Goal: Transaction & Acquisition: Book appointment/travel/reservation

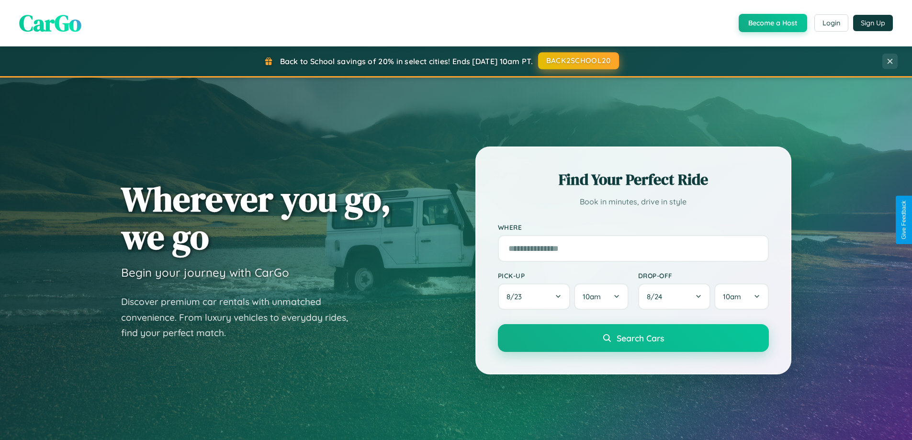
click at [578, 61] on button "BACK2SCHOOL20" at bounding box center [578, 60] width 81 height 17
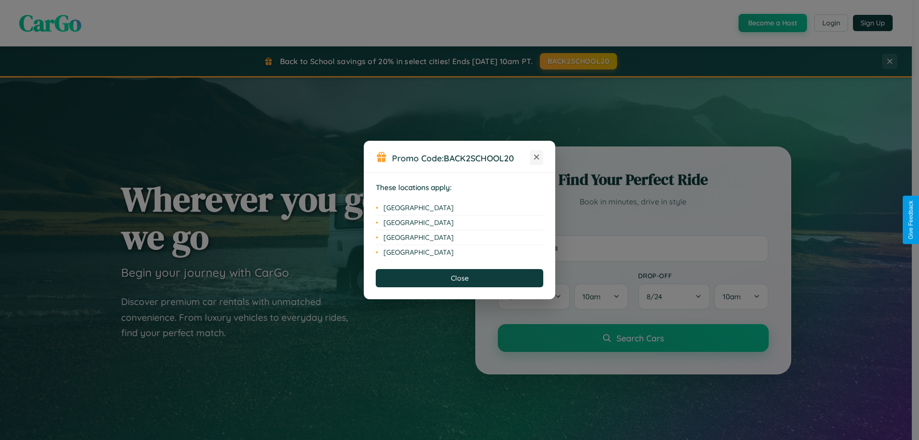
click at [537, 158] on icon at bounding box center [536, 157] width 5 height 5
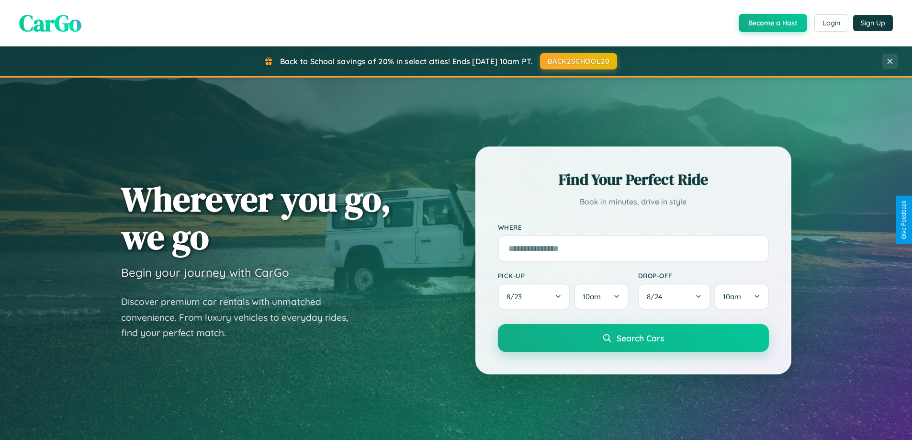
scroll to position [659, 0]
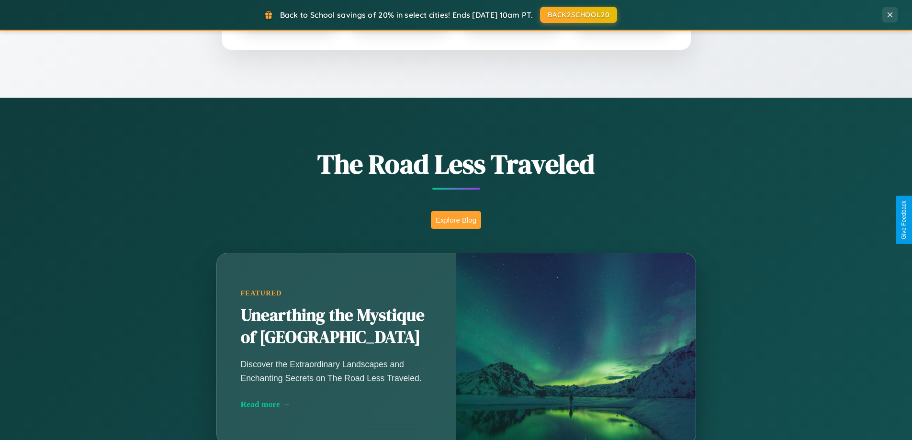
click at [456, 220] on button "Explore Blog" at bounding box center [456, 220] width 50 height 18
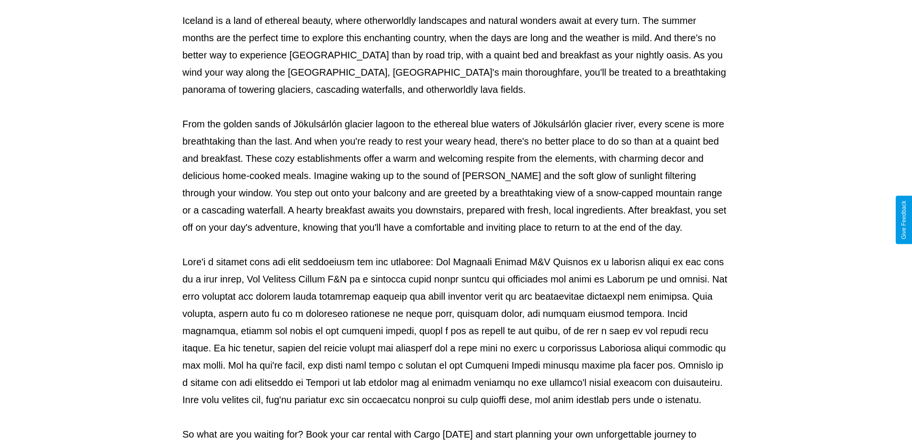
scroll to position [310, 0]
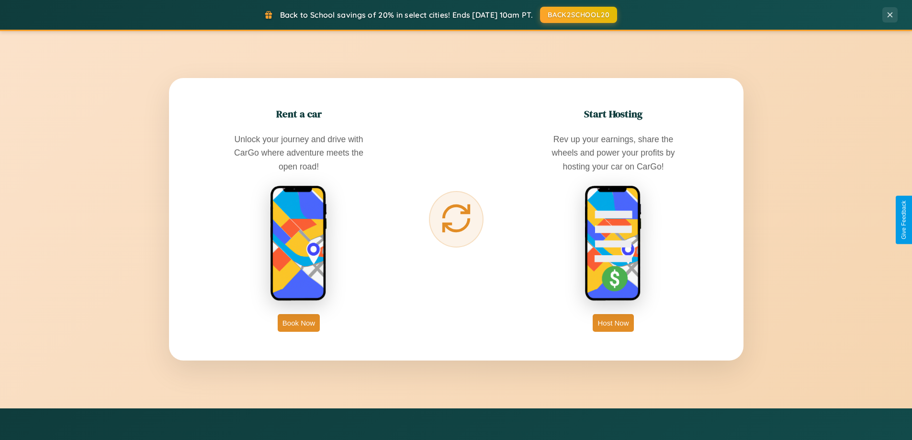
scroll to position [1539, 0]
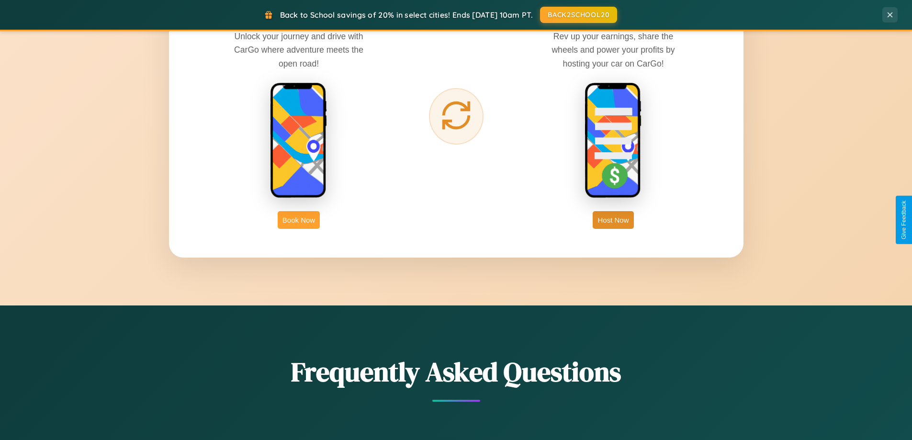
click at [299, 220] on button "Book Now" at bounding box center [299, 220] width 42 height 18
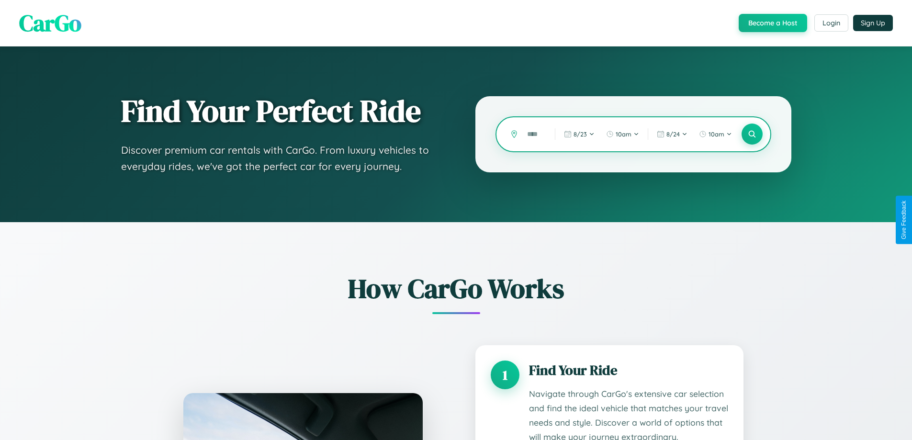
click at [534, 134] on input "text" at bounding box center [533, 134] width 23 height 17
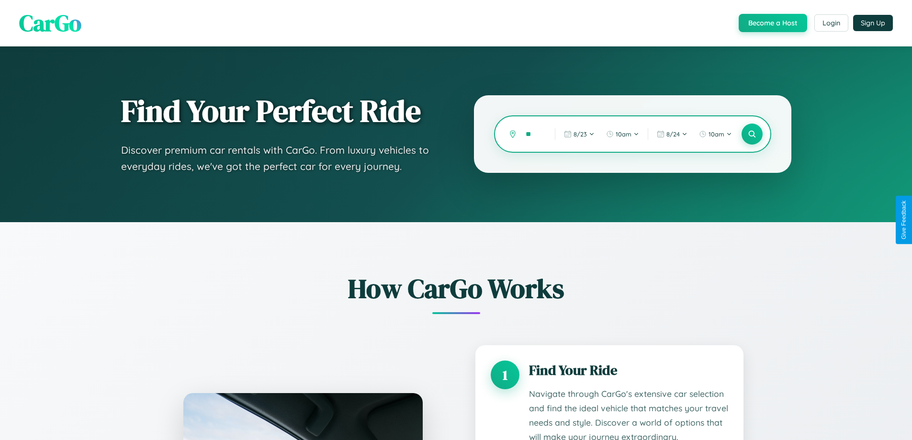
type input "*"
type input "*********"
click at [752, 134] on icon at bounding box center [751, 134] width 9 height 9
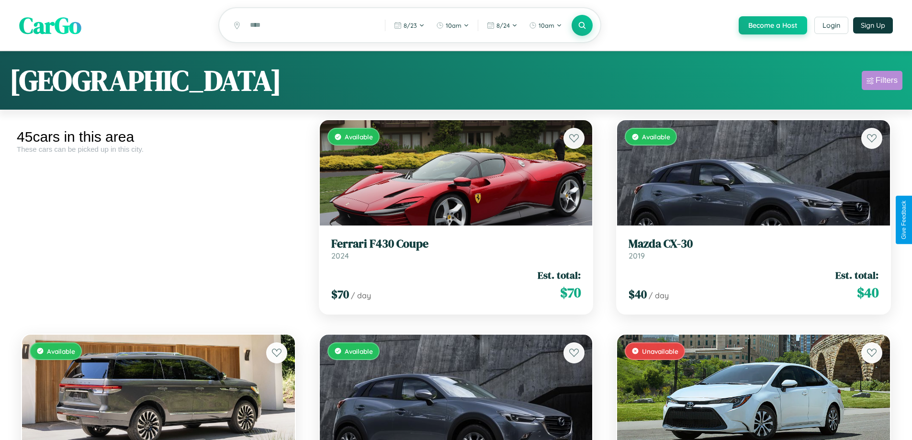
click at [882, 82] on div "Filters" at bounding box center [887, 81] width 22 height 10
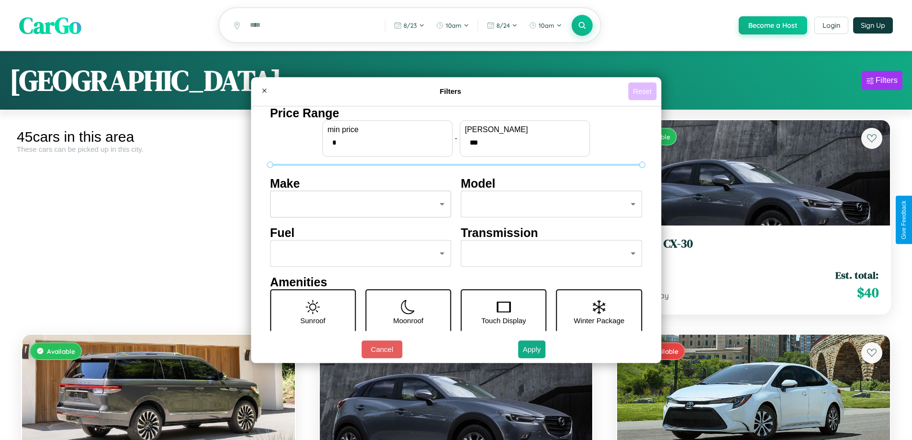
click at [644, 91] on button "Reset" at bounding box center [642, 91] width 28 height 18
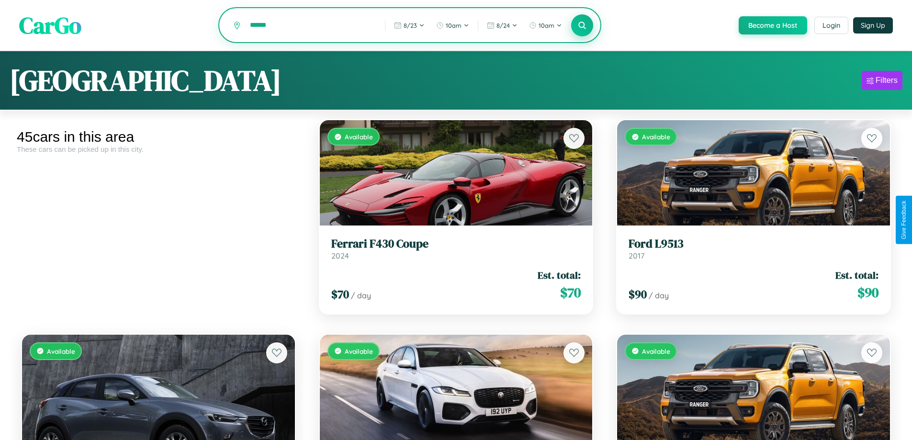
type input "******"
click at [582, 26] on icon at bounding box center [582, 25] width 9 height 9
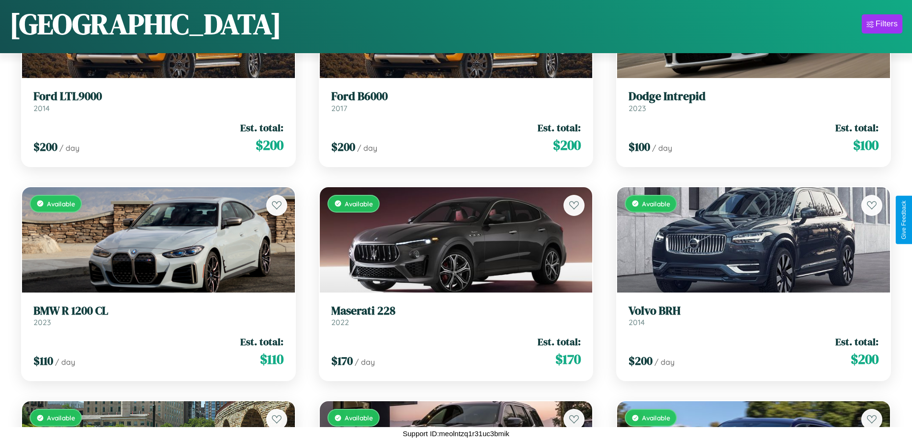
scroll to position [564, 0]
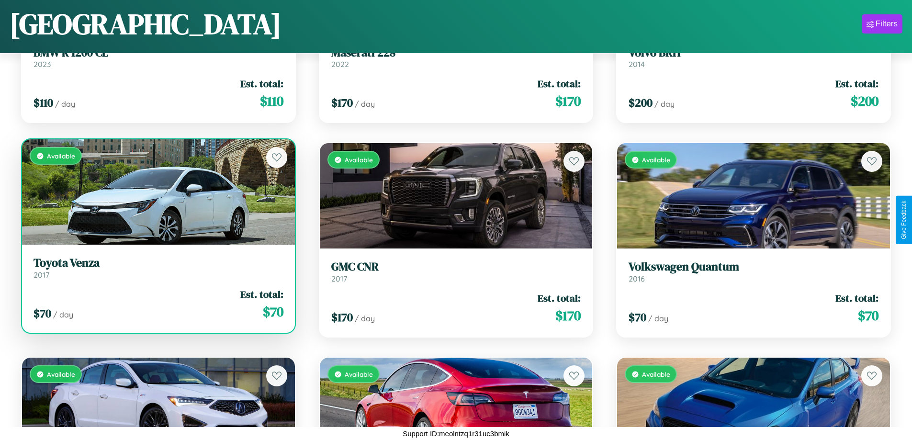
click at [157, 268] on h3 "Toyota Venza" at bounding box center [159, 263] width 250 height 14
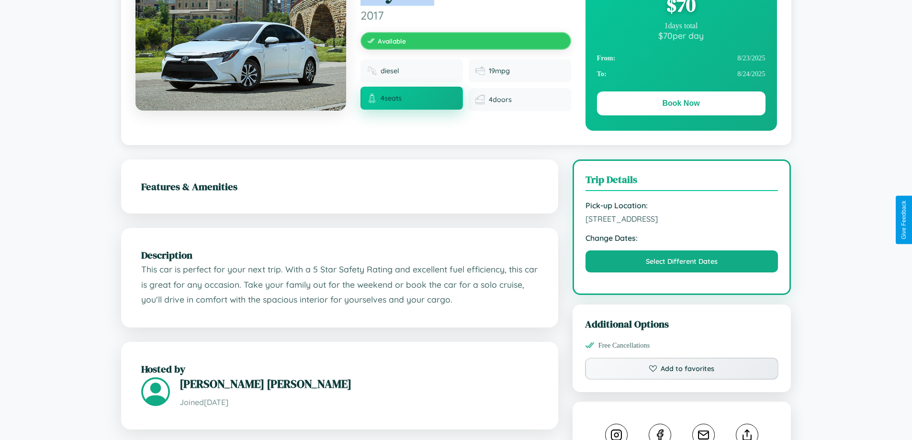
scroll to position [249, 0]
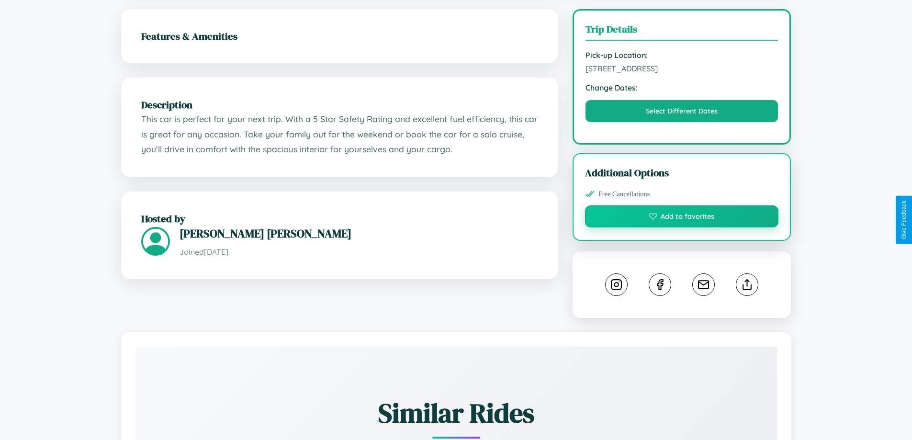
click at [682, 218] on button "Add to favorites" at bounding box center [682, 216] width 194 height 22
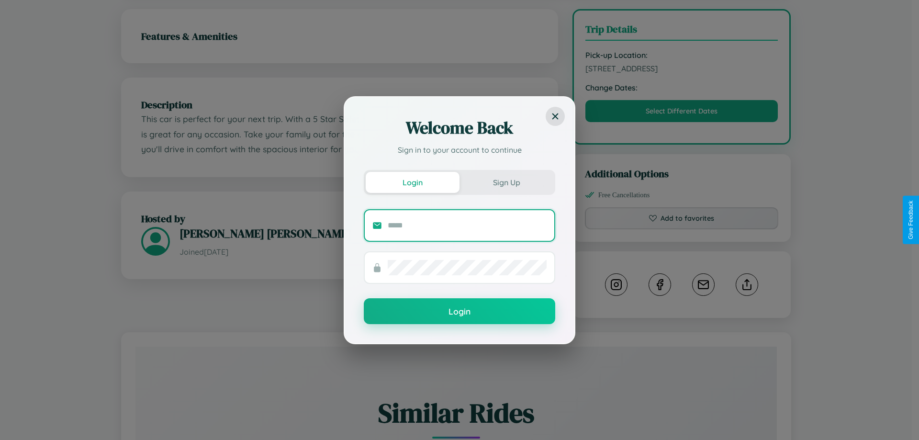
click at [467, 225] on input "text" at bounding box center [467, 225] width 159 height 15
type input "**********"
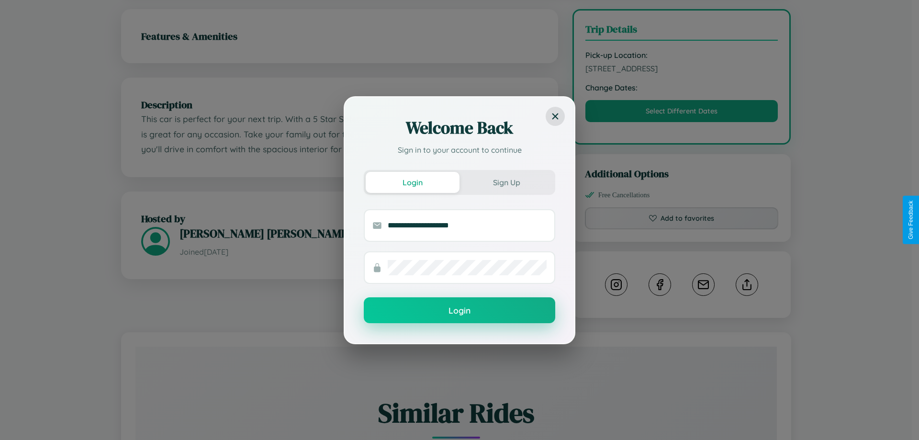
click at [460, 310] on button "Login" at bounding box center [460, 310] width 192 height 26
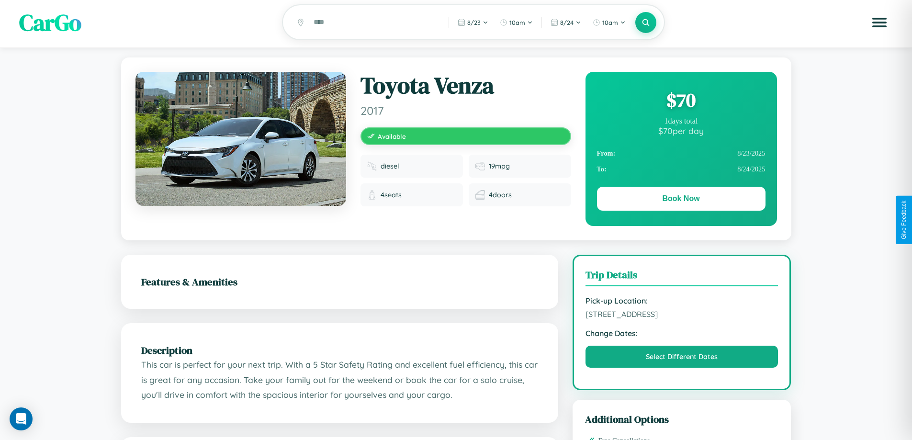
scroll to position [0, 0]
